Goal: Use online tool/utility: Utilize a website feature to perform a specific function

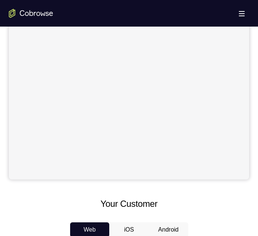
scroll to position [185, 0]
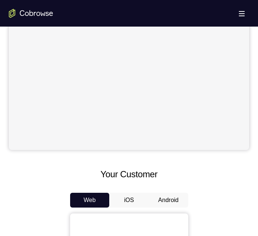
click at [129, 204] on button "iOS" at bounding box center [129, 200] width 40 height 15
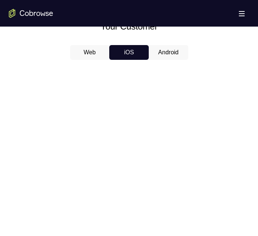
scroll to position [0, 0]
click at [168, 52] on button "Android" at bounding box center [169, 52] width 40 height 15
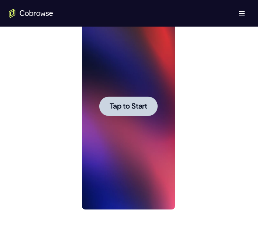
click at [138, 105] on span "Tap to Start" at bounding box center [129, 106] width 38 height 7
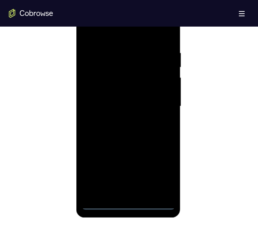
click at [130, 206] on div at bounding box center [128, 106] width 93 height 207
drag, startPoint x: 162, startPoint y: 171, endPoint x: 259, endPoint y: 204, distance: 101.8
click at [163, 172] on div at bounding box center [128, 106] width 93 height 207
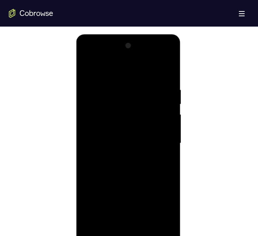
click at [106, 67] on div at bounding box center [128, 143] width 93 height 207
click at [160, 139] on div at bounding box center [128, 143] width 93 height 207
click at [121, 157] on div at bounding box center [128, 143] width 93 height 207
click at [117, 135] on div at bounding box center [128, 143] width 93 height 207
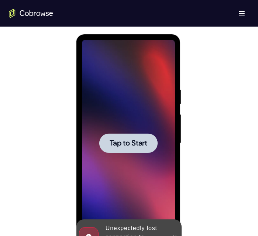
click at [124, 144] on span "Tap to Start" at bounding box center [129, 143] width 38 height 7
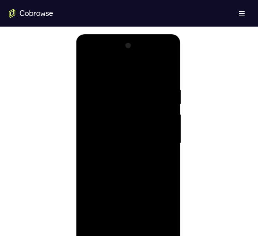
scroll to position [407, 0]
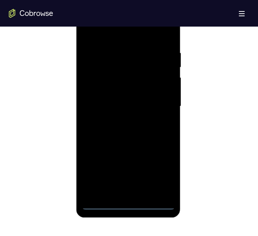
click at [128, 204] on div at bounding box center [128, 106] width 93 height 207
click at [160, 171] on div at bounding box center [128, 106] width 93 height 207
click at [112, 34] on div at bounding box center [128, 106] width 93 height 207
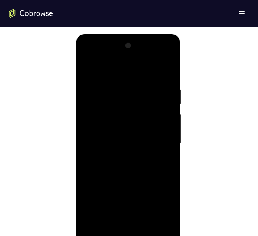
click at [162, 141] on div at bounding box center [128, 143] width 93 height 207
click at [119, 155] on div at bounding box center [128, 143] width 93 height 207
click at [125, 130] on div at bounding box center [128, 143] width 93 height 207
click at [88, 227] on div at bounding box center [128, 143] width 93 height 207
click at [112, 200] on div at bounding box center [128, 143] width 93 height 207
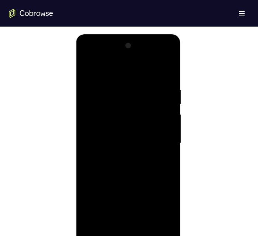
click at [113, 200] on div at bounding box center [128, 143] width 93 height 207
click at [106, 127] on div at bounding box center [128, 143] width 93 height 207
click at [129, 141] on div at bounding box center [128, 143] width 93 height 207
click at [145, 164] on div at bounding box center [128, 143] width 93 height 207
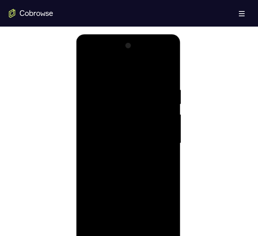
click at [165, 152] on div at bounding box center [128, 143] width 93 height 207
click at [163, 126] on div at bounding box center [128, 143] width 93 height 207
click at [154, 139] on div at bounding box center [128, 143] width 93 height 207
click at [133, 143] on div at bounding box center [128, 143] width 93 height 207
click at [139, 176] on div at bounding box center [128, 143] width 93 height 207
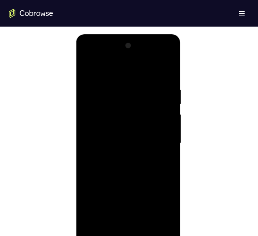
click at [163, 230] on div at bounding box center [128, 143] width 93 height 207
click at [161, 69] on div at bounding box center [128, 143] width 93 height 207
click at [138, 67] on div at bounding box center [128, 143] width 93 height 207
click at [119, 133] on div at bounding box center [128, 143] width 93 height 207
click at [130, 222] on div at bounding box center [128, 143] width 93 height 207
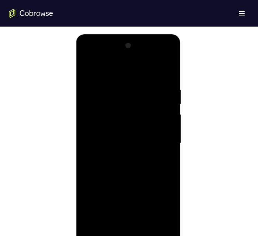
click at [164, 231] on div at bounding box center [128, 143] width 93 height 207
click at [88, 67] on div at bounding box center [128, 143] width 93 height 207
click at [87, 67] on div at bounding box center [128, 143] width 93 height 207
click at [138, 68] on div at bounding box center [128, 143] width 93 height 207
click at [129, 132] on div at bounding box center [128, 143] width 93 height 207
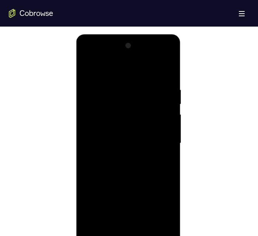
click at [193, 133] on div at bounding box center [129, 142] width 241 height 227
click at [146, 134] on div at bounding box center [128, 143] width 93 height 207
click at [170, 67] on div at bounding box center [128, 143] width 93 height 207
click at [112, 228] on div at bounding box center [128, 143] width 93 height 207
click at [130, 67] on div at bounding box center [128, 143] width 93 height 207
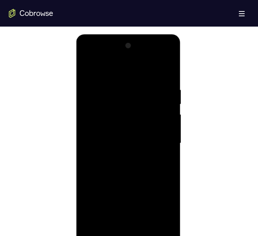
click at [125, 80] on div at bounding box center [128, 143] width 93 height 207
click at [105, 191] on div at bounding box center [128, 143] width 93 height 207
click at [87, 208] on div at bounding box center [128, 143] width 93 height 207
click at [169, 143] on div at bounding box center [128, 143] width 93 height 207
click at [171, 143] on div at bounding box center [128, 143] width 93 height 207
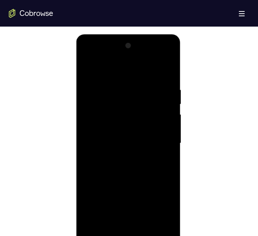
click at [171, 143] on div at bounding box center [128, 143] width 93 height 207
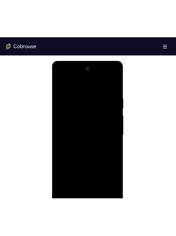
scroll to position [407, 0]
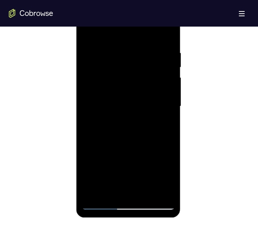
click at [86, 106] on div at bounding box center [128, 106] width 93 height 207
click at [89, 30] on div at bounding box center [128, 106] width 93 height 207
click at [90, 31] on div at bounding box center [128, 106] width 93 height 207
click at [99, 49] on div at bounding box center [128, 106] width 93 height 207
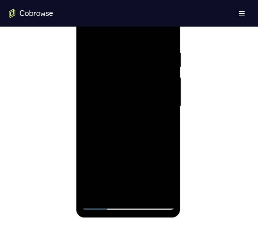
click at [95, 51] on div at bounding box center [128, 106] width 93 height 207
click at [94, 54] on div at bounding box center [128, 106] width 93 height 207
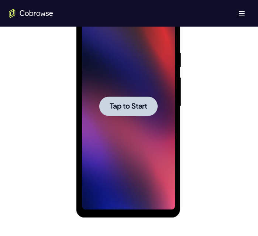
click at [126, 110] on span "Tap to Start" at bounding box center [129, 106] width 38 height 7
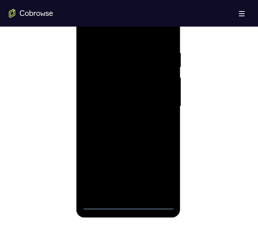
click at [128, 203] on div at bounding box center [128, 106] width 93 height 207
click at [164, 173] on div at bounding box center [128, 106] width 93 height 207
click at [114, 36] on div at bounding box center [128, 106] width 93 height 207
click at [120, 67] on div at bounding box center [128, 106] width 93 height 207
click at [102, 44] on div at bounding box center [128, 106] width 93 height 207
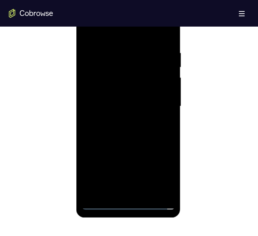
click at [92, 77] on div at bounding box center [128, 106] width 93 height 207
click at [128, 136] on div at bounding box center [128, 106] width 93 height 207
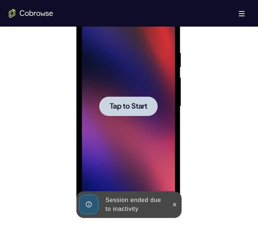
click at [127, 107] on span "Tap to Start" at bounding box center [129, 106] width 38 height 7
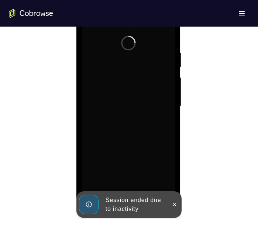
click at [175, 205] on icon at bounding box center [174, 204] width 3 height 3
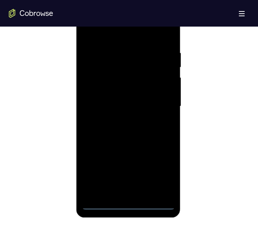
click at [129, 203] on div at bounding box center [128, 106] width 93 height 207
click at [164, 171] on div at bounding box center [128, 106] width 93 height 207
click at [112, 31] on div at bounding box center [128, 106] width 93 height 207
click at [119, 62] on div at bounding box center [128, 106] width 93 height 207
click at [111, 47] on div at bounding box center [128, 106] width 93 height 207
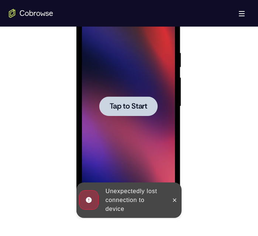
click at [122, 96] on div at bounding box center [128, 106] width 93 height 207
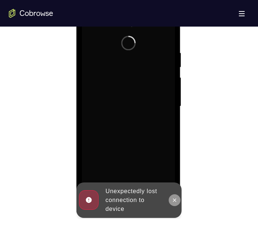
click at [176, 198] on icon at bounding box center [174, 199] width 3 height 3
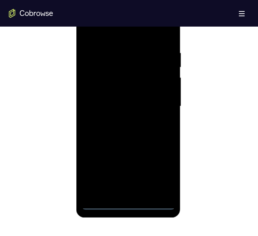
click at [129, 204] on div at bounding box center [128, 106] width 93 height 207
click at [127, 203] on div at bounding box center [128, 106] width 93 height 207
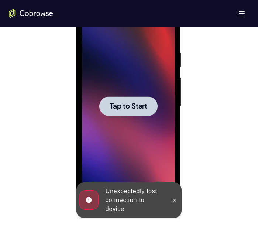
click at [133, 106] on span "Tap to Start" at bounding box center [129, 106] width 38 height 7
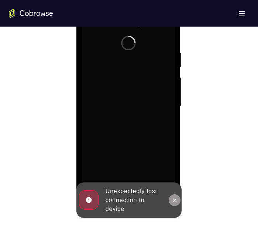
click at [177, 198] on icon at bounding box center [175, 200] width 6 height 6
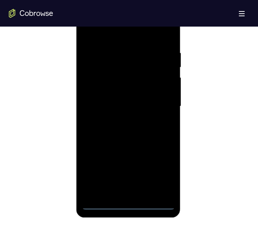
click at [131, 204] on div at bounding box center [128, 106] width 93 height 207
click at [167, 172] on div at bounding box center [128, 106] width 93 height 207
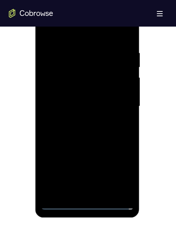
click at [92, 35] on div at bounding box center [87, 106] width 93 height 207
click at [83, 61] on div at bounding box center [87, 106] width 93 height 207
click at [84, 65] on div at bounding box center [87, 106] width 93 height 207
click at [61, 46] on div at bounding box center [87, 106] width 93 height 207
click at [51, 75] on div at bounding box center [87, 106] width 93 height 207
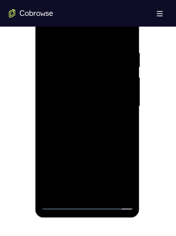
click at [86, 138] on div at bounding box center [87, 106] width 93 height 207
click at [126, 192] on div at bounding box center [87, 106] width 93 height 207
click at [84, 130] on div at bounding box center [87, 106] width 93 height 207
click at [90, 77] on div at bounding box center [87, 106] width 93 height 207
click at [107, 40] on div at bounding box center [87, 106] width 93 height 207
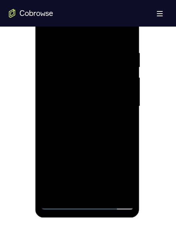
click at [107, 57] on div at bounding box center [87, 106] width 93 height 207
